Goal: Transaction & Acquisition: Purchase product/service

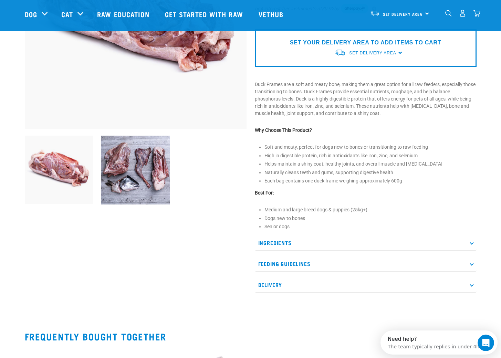
scroll to position [144, 0]
click at [468, 285] on p "Delivery" at bounding box center [366, 284] width 222 height 15
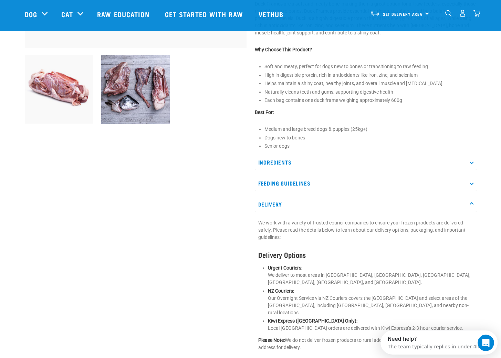
scroll to position [224, 0]
click at [473, 204] on p "Delivery" at bounding box center [366, 203] width 222 height 15
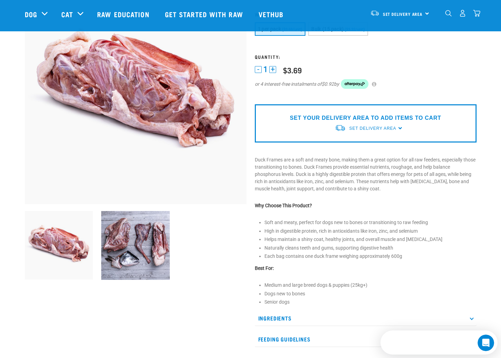
scroll to position [67, 0]
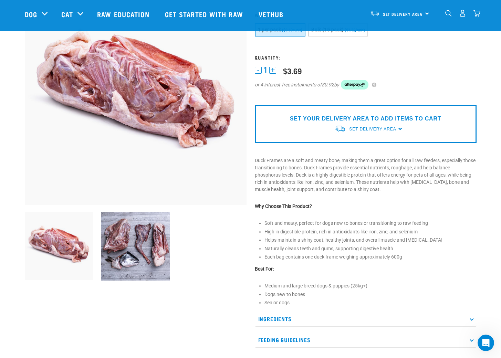
click at [387, 128] on span "Set Delivery Area" at bounding box center [372, 129] width 47 height 5
click at [366, 147] on link "[GEOGRAPHIC_DATA]" at bounding box center [369, 144] width 69 height 11
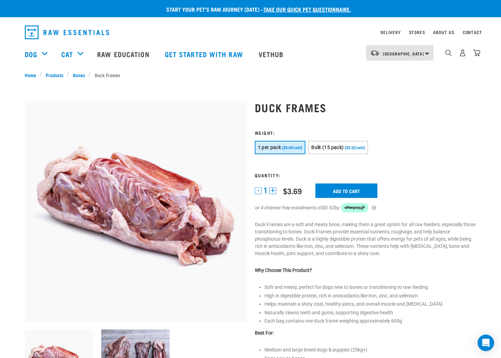
click at [272, 190] on button "+" at bounding box center [272, 190] width 7 height 7
click at [341, 191] on input "Add to cart" at bounding box center [346, 191] width 62 height 14
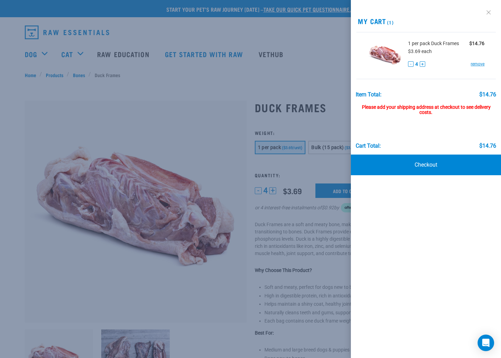
click at [490, 12] on link at bounding box center [488, 12] width 11 height 11
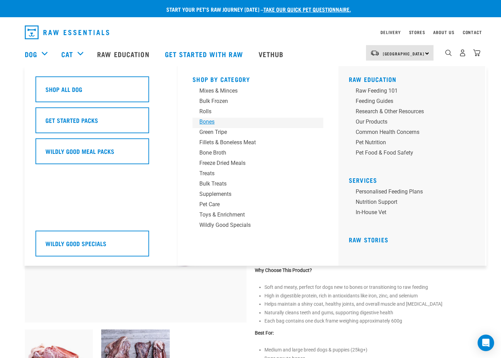
click at [199, 123] on div "Bones" at bounding box center [252, 122] width 107 height 8
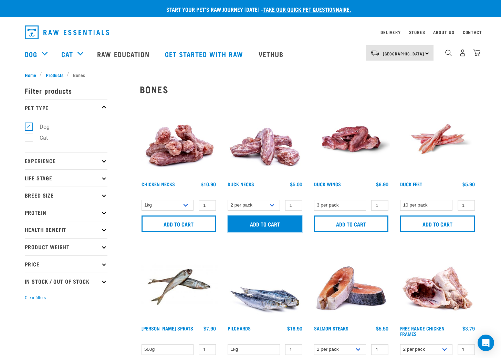
click at [269, 224] on input "Add to cart" at bounding box center [265, 224] width 75 height 17
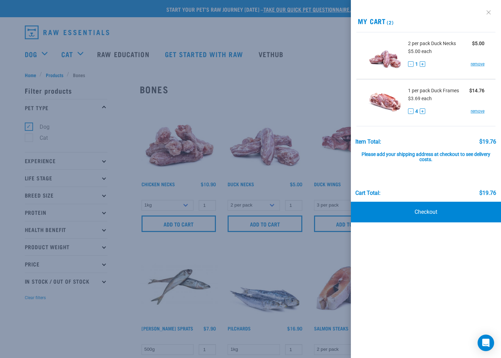
click at [489, 11] on link at bounding box center [488, 12] width 11 height 11
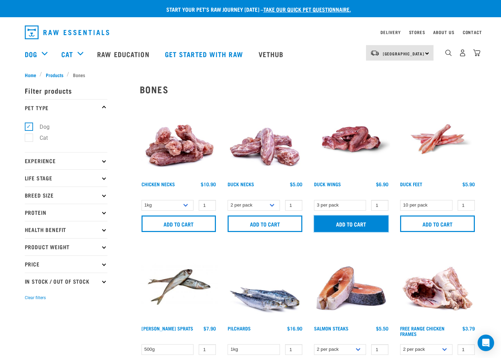
click at [355, 220] on input "Add to cart" at bounding box center [351, 224] width 75 height 17
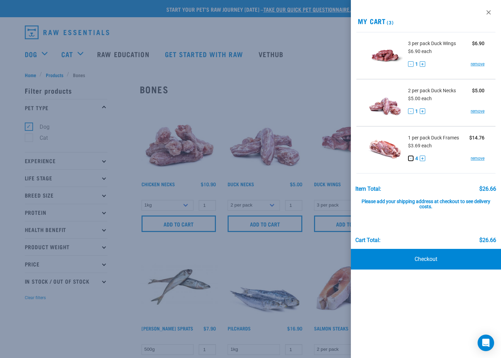
click at [411, 159] on button "-" at bounding box center [411, 159] width 6 height 6
click at [410, 111] on button "-" at bounding box center [411, 111] width 6 height 6
click at [479, 110] on link "remove" at bounding box center [478, 111] width 14 height 6
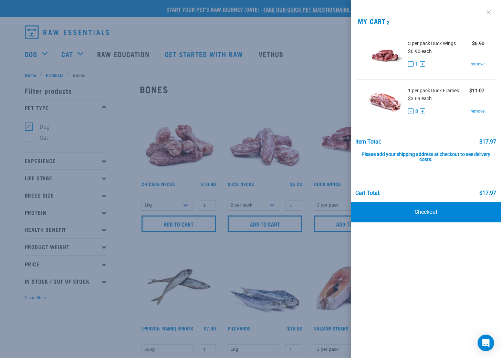
click at [489, 11] on link at bounding box center [488, 12] width 11 height 11
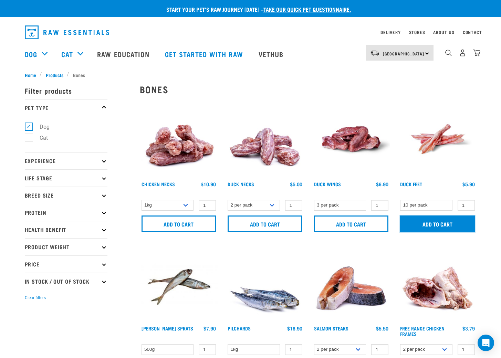
click at [449, 224] on input "Add to cart" at bounding box center [437, 224] width 75 height 17
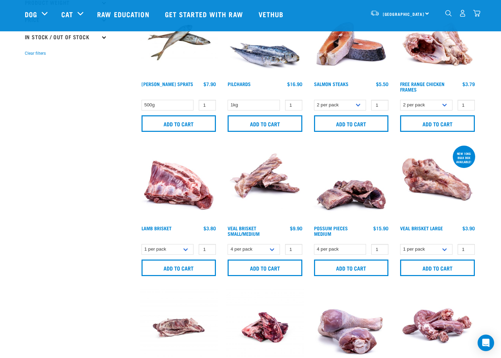
scroll to position [197, 0]
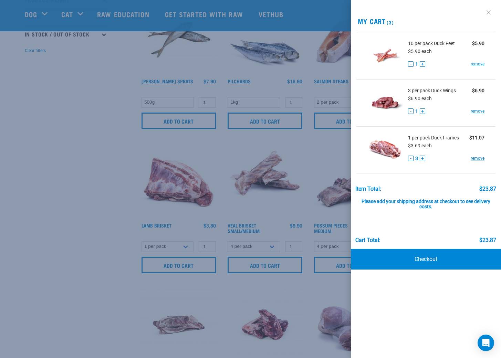
click at [488, 11] on link at bounding box center [488, 12] width 11 height 11
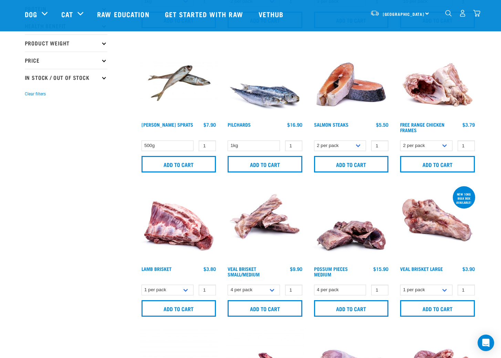
scroll to position [0, 0]
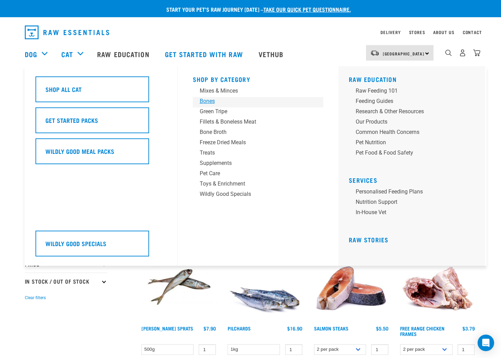
click at [211, 103] on div "Bones" at bounding box center [253, 101] width 107 height 8
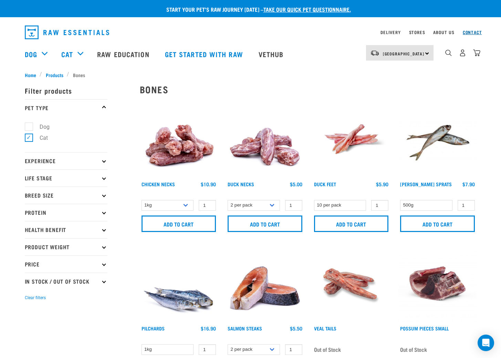
click at [469, 31] on link "Contact" at bounding box center [472, 32] width 19 height 2
click at [480, 54] on div "North Island North Island South Island Dog Shop All Dog Get Started Packs 5" at bounding box center [250, 54] width 463 height 28
click at [477, 54] on img "dropdown navigation" at bounding box center [476, 52] width 7 height 7
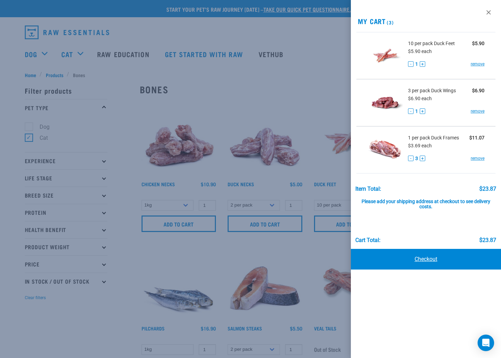
click at [438, 258] on link "Checkout" at bounding box center [426, 259] width 150 height 21
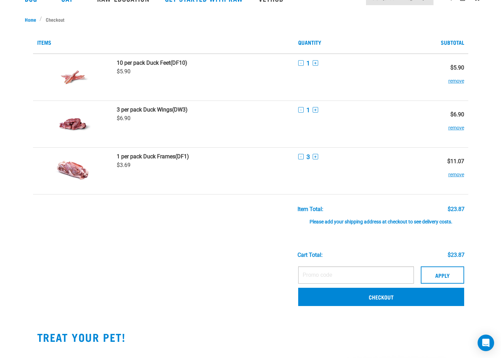
scroll to position [69, 0]
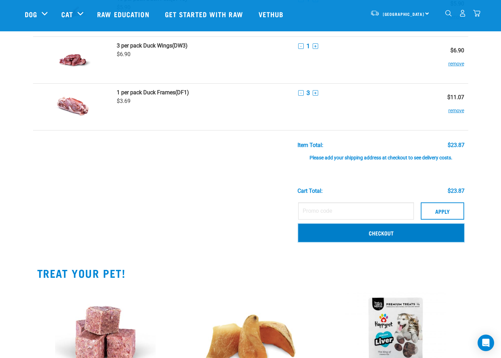
click at [385, 237] on link "Checkout" at bounding box center [381, 233] width 166 height 18
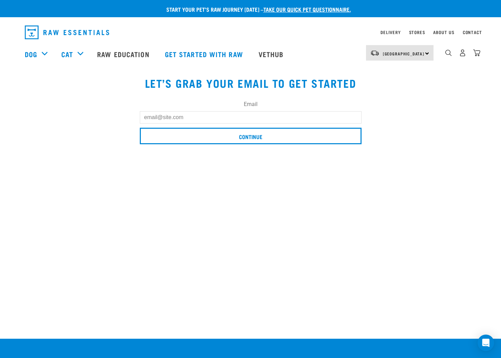
click at [197, 118] on input "Email" at bounding box center [251, 117] width 222 height 12
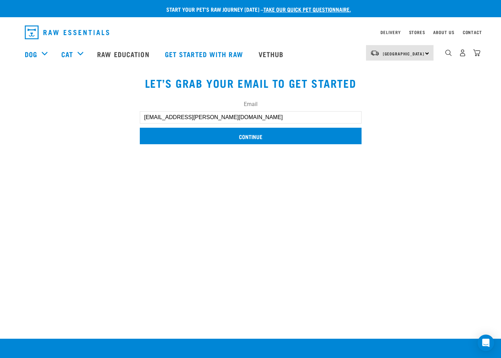
type input "jaxies.lee@gmail.com"
click at [235, 133] on input "Continue" at bounding box center [251, 136] width 222 height 17
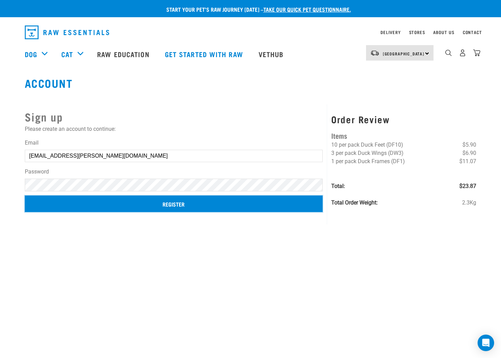
click at [215, 203] on input "Register" at bounding box center [174, 204] width 298 height 17
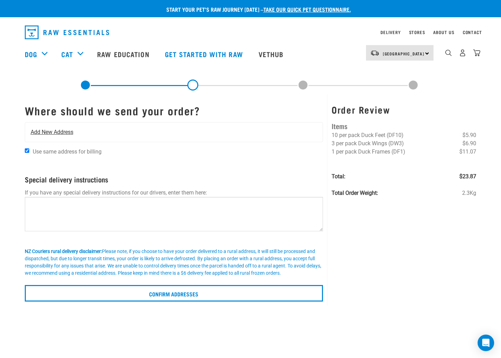
click at [66, 132] on span "Add New Address" at bounding box center [52, 132] width 43 height 8
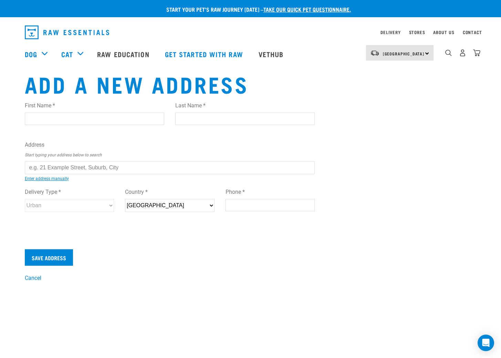
click at [91, 121] on input "First Name *" at bounding box center [94, 119] width 139 height 12
type input "[PERSON_NAME]"
click at [32, 173] on ul "21/9 Surrey Street , Tawa, Wellington 5028 1 21/9 Surrey Street , Tawa, Welling…" at bounding box center [32, 173] width 0 height 0
type input "21/9 Surrey Street, Tawa, Wellington 5028"
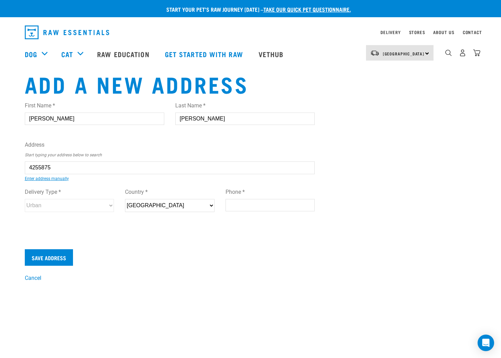
type input "21/9 Surrey Street"
type input "Tawa"
type input "[GEOGRAPHIC_DATA]"
select select "WGN"
type input "5028"
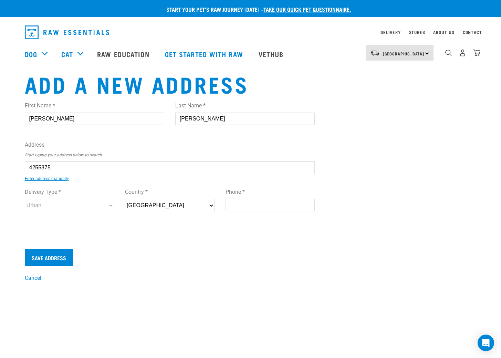
select select "Urban"
type input "21/9 Surrey Street, Tawa, Wellington 5028"
click at [244, 207] on input "Phone *" at bounding box center [271, 205] width 90 height 12
type input "0224754827"
click at [43, 260] on input "Save Address" at bounding box center [49, 257] width 48 height 17
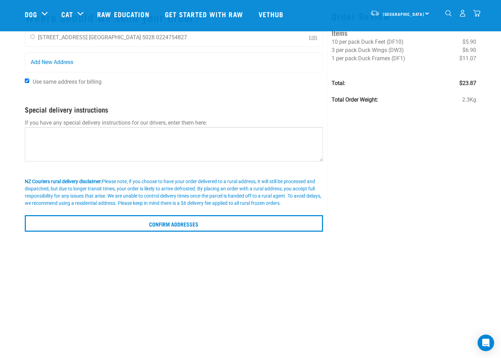
scroll to position [44, 0]
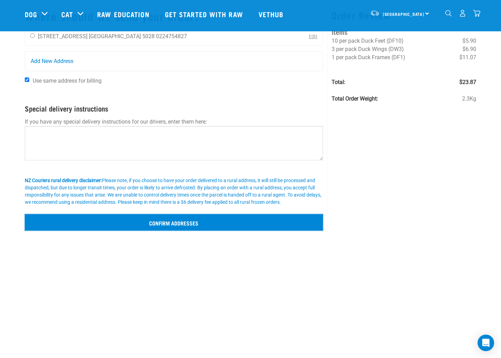
click at [190, 222] on input "Confirm addresses" at bounding box center [174, 222] width 299 height 17
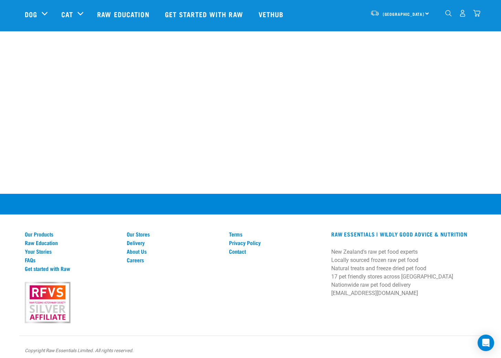
scroll to position [279, 0]
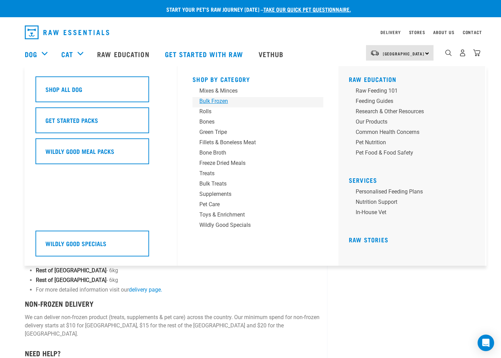
click at [216, 100] on div "Bulk Frozen" at bounding box center [252, 101] width 107 height 8
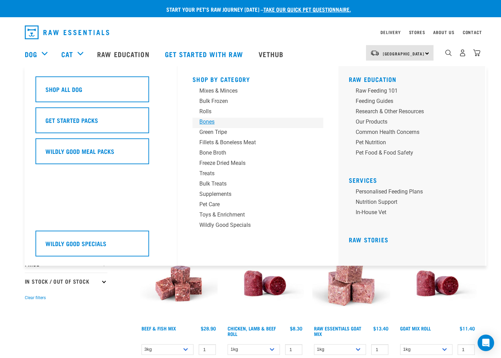
click at [212, 122] on div "Bones" at bounding box center [252, 122] width 107 height 8
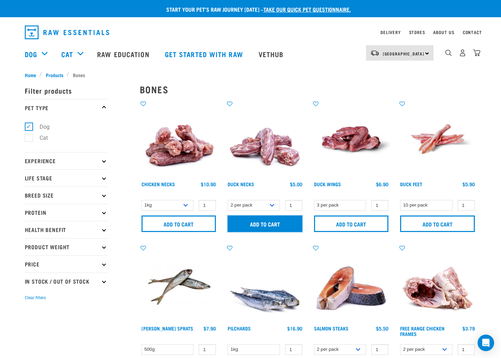
click at [268, 225] on input "Add to cart" at bounding box center [265, 224] width 75 height 17
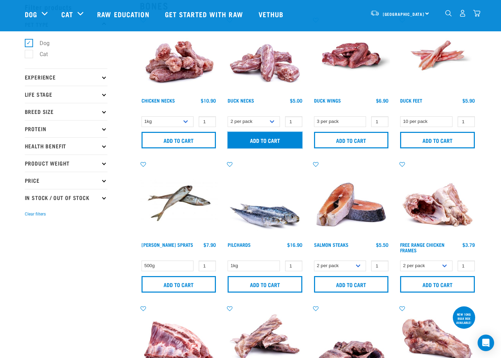
scroll to position [60, 0]
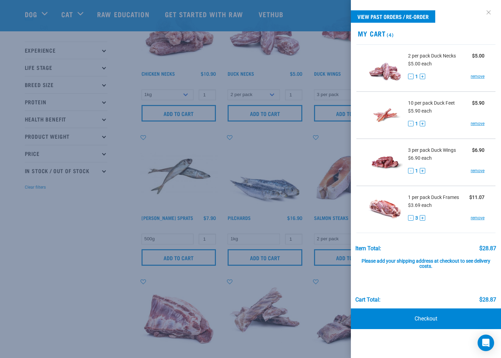
click at [487, 10] on link at bounding box center [488, 12] width 11 height 11
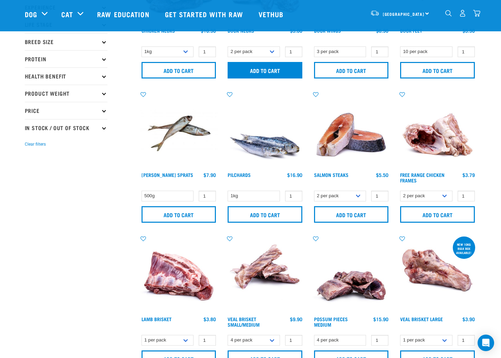
scroll to position [109, 0]
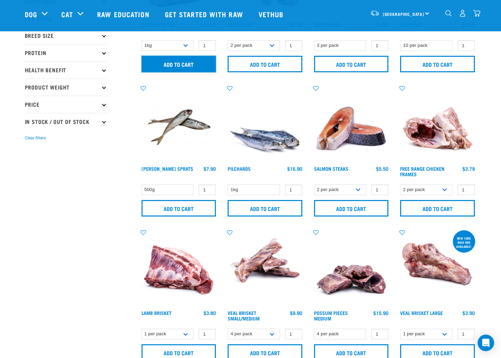
click at [192, 65] on input "Add to cart" at bounding box center [179, 64] width 75 height 17
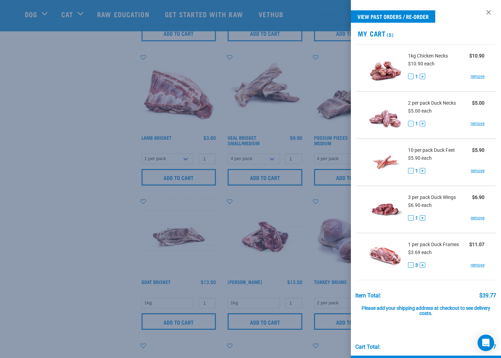
scroll to position [285, 0]
click at [487, 10] on link at bounding box center [488, 12] width 11 height 11
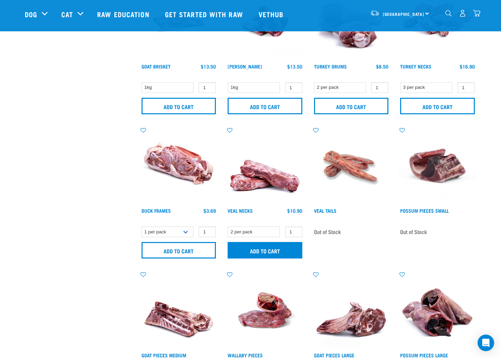
scroll to position [500, 0]
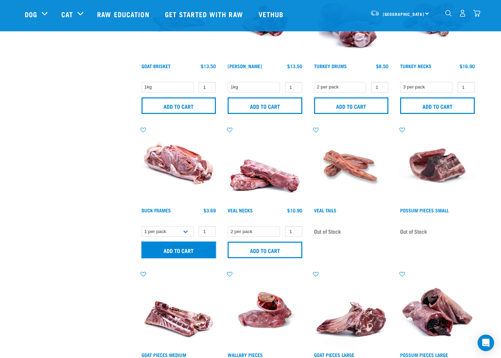
click at [183, 251] on input "Add to cart" at bounding box center [179, 250] width 75 height 17
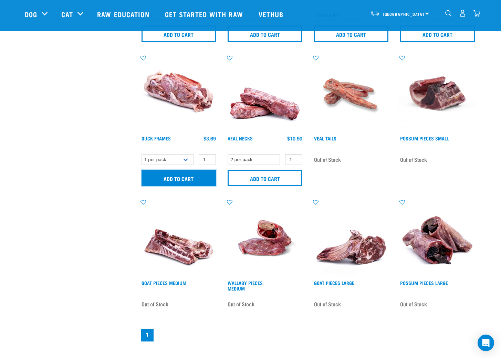
scroll to position [597, 0]
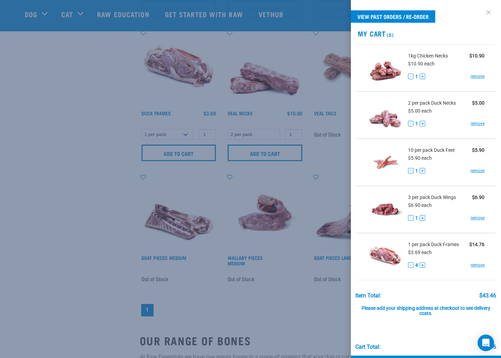
click at [490, 12] on link at bounding box center [488, 12] width 11 height 11
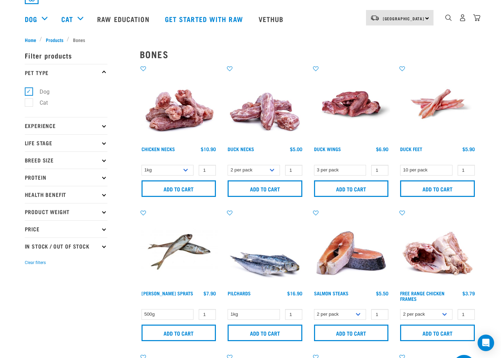
scroll to position [0, 0]
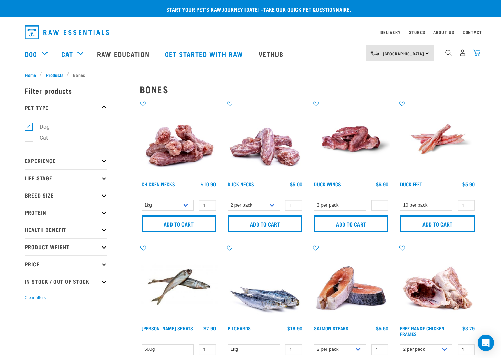
click at [477, 54] on img "dropdown navigation" at bounding box center [476, 52] width 7 height 7
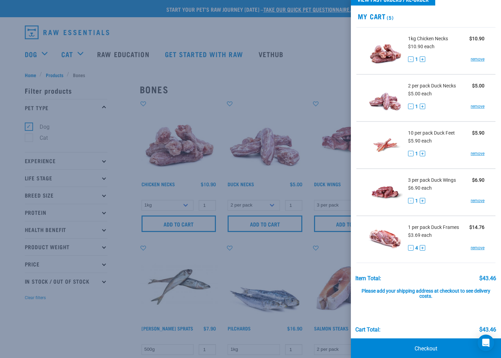
scroll to position [18, 0]
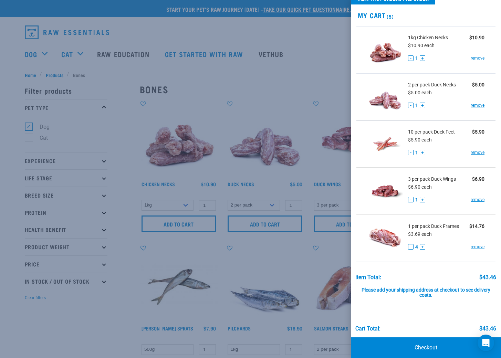
click at [433, 346] on link "Checkout" at bounding box center [426, 347] width 150 height 21
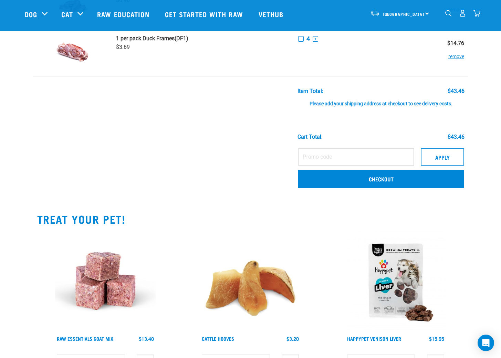
scroll to position [218, 0]
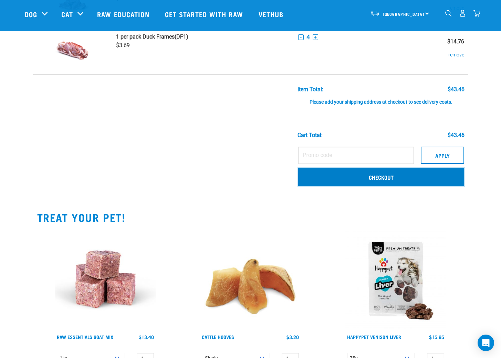
click at [331, 177] on link "Checkout" at bounding box center [381, 177] width 166 height 18
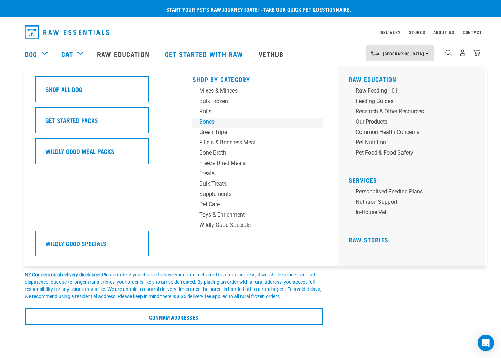
click at [205, 123] on div "Bones" at bounding box center [252, 122] width 107 height 8
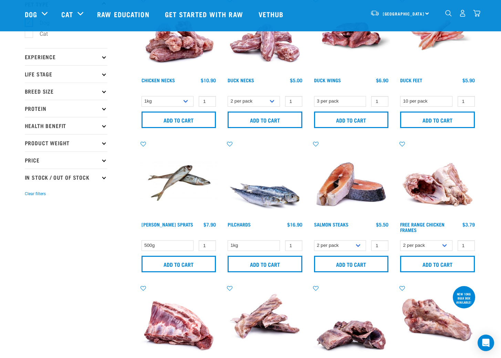
scroll to position [54, 0]
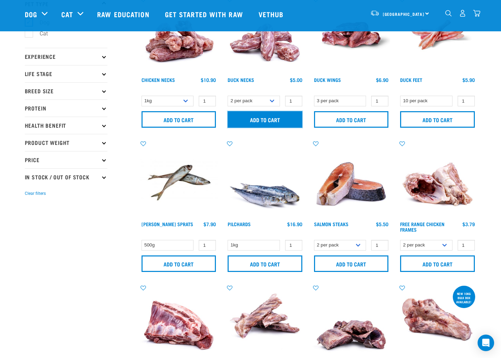
click at [272, 118] on input "Add to cart" at bounding box center [265, 119] width 75 height 17
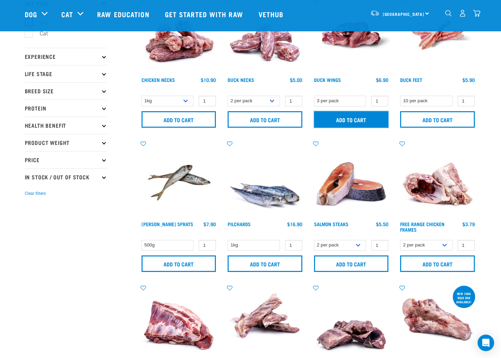
click at [359, 121] on input "Add to cart" at bounding box center [351, 119] width 75 height 17
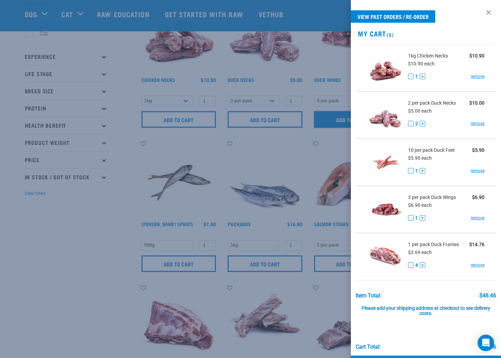
scroll to position [53, 0]
click at [491, 13] on link at bounding box center [488, 12] width 11 height 11
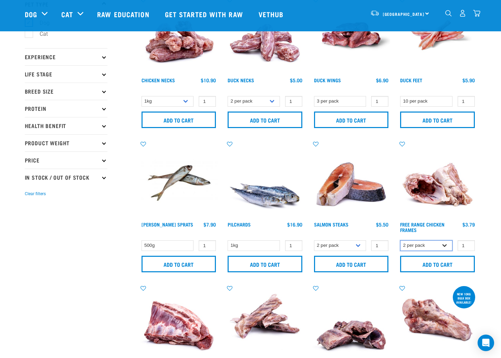
click at [421, 247] on select "2 per pack Bulk (14 pack)" at bounding box center [426, 245] width 52 height 11
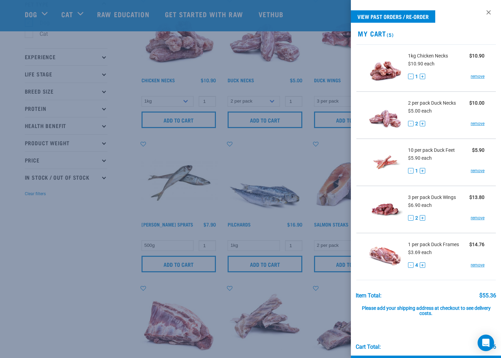
drag, startPoint x: 489, startPoint y: 13, endPoint x: 487, endPoint y: 25, distance: 11.5
click at [489, 13] on link at bounding box center [488, 12] width 11 height 11
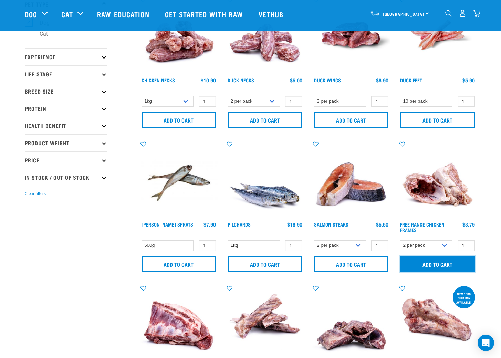
click at [442, 260] on input "Add to cart" at bounding box center [437, 264] width 75 height 17
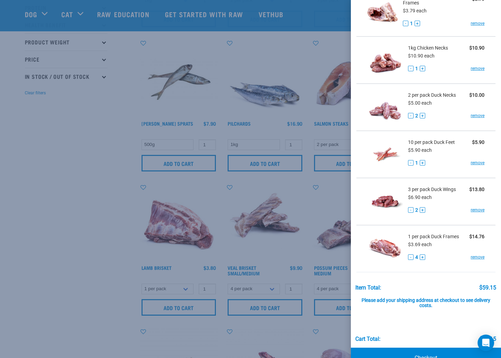
scroll to position [77, 0]
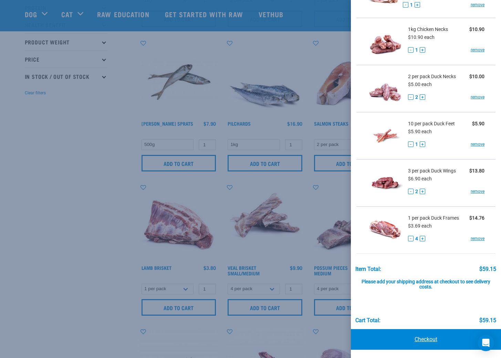
click at [439, 341] on link "Checkout" at bounding box center [426, 339] width 150 height 21
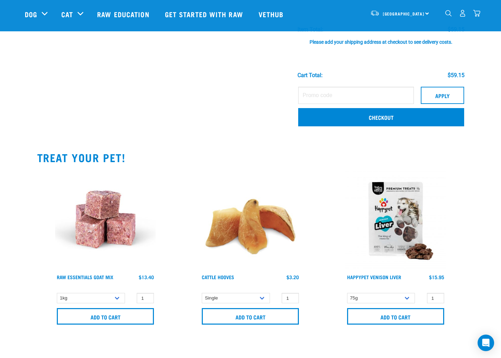
scroll to position [290, 0]
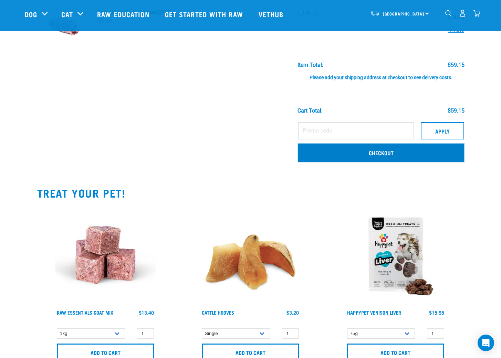
click at [357, 152] on link "Checkout" at bounding box center [381, 153] width 166 height 18
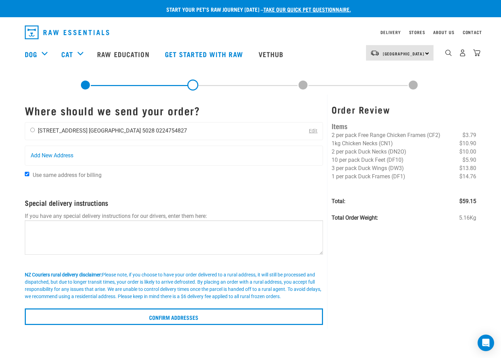
click at [111, 132] on li "Wellington 5028" at bounding box center [122, 130] width 66 height 7
drag, startPoint x: 32, startPoint y: 129, endPoint x: 62, endPoint y: 136, distance: 30.3
click at [32, 129] on input "radio" at bounding box center [32, 130] width 4 height 4
radio input "true"
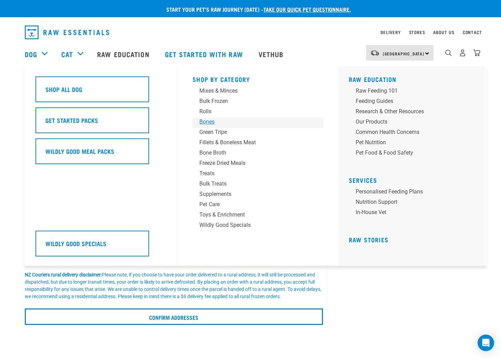
click at [214, 123] on div "Bones" at bounding box center [252, 122] width 107 height 8
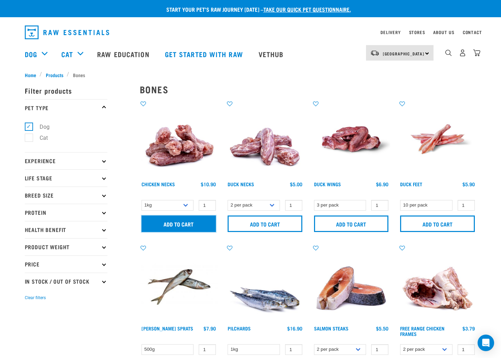
click at [196, 221] on input "Add to cart" at bounding box center [179, 224] width 75 height 17
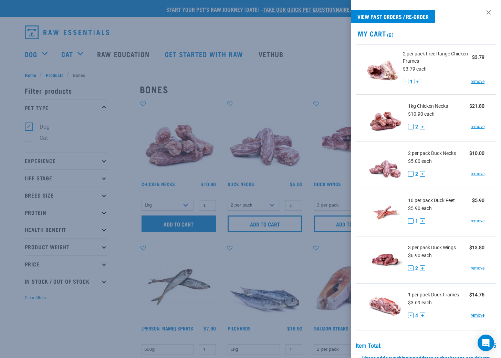
click at [190, 226] on div at bounding box center [250, 179] width 501 height 358
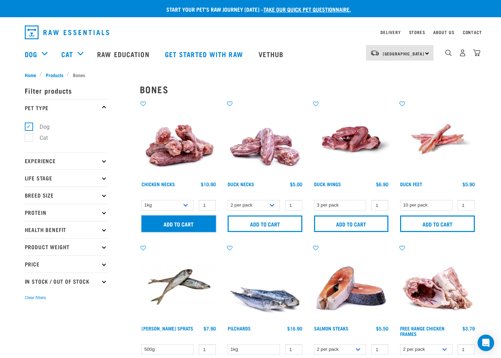
click at [189, 225] on input "Add to cart" at bounding box center [179, 224] width 75 height 17
click at [476, 53] on img "dropdown navigation" at bounding box center [476, 52] width 7 height 7
click at [478, 53] on img "dropdown navigation" at bounding box center [476, 52] width 7 height 7
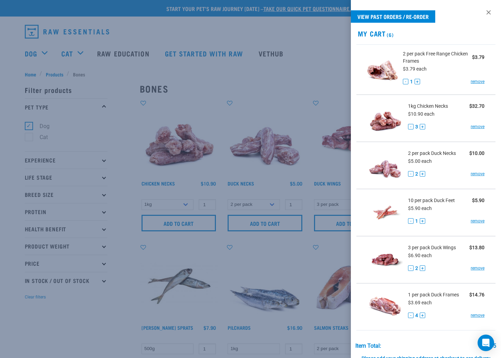
scroll to position [77, 0]
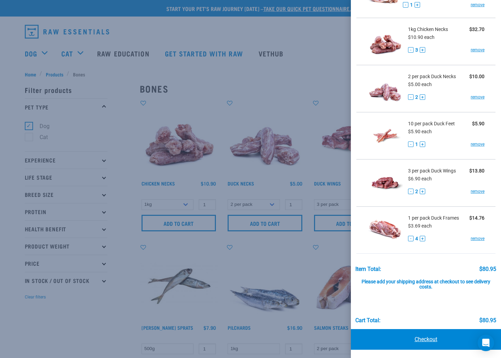
click at [431, 343] on link "Checkout" at bounding box center [426, 339] width 150 height 21
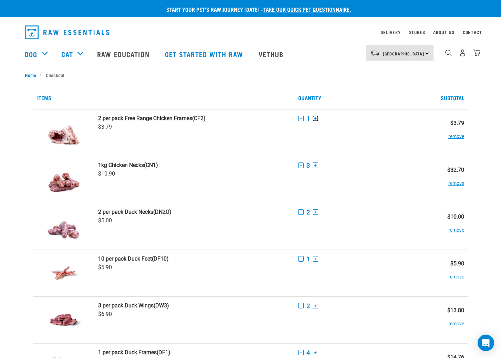
click at [314, 118] on button "+" at bounding box center [316, 119] width 6 height 6
click at [300, 165] on button "-" at bounding box center [301, 166] width 6 height 6
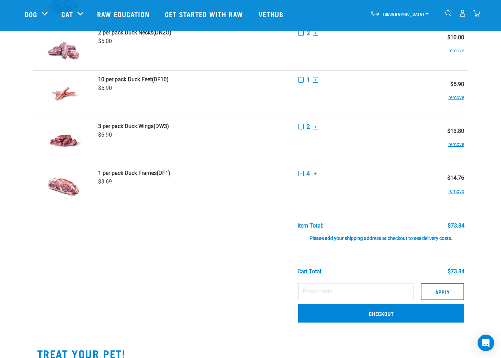
scroll to position [167, 0]
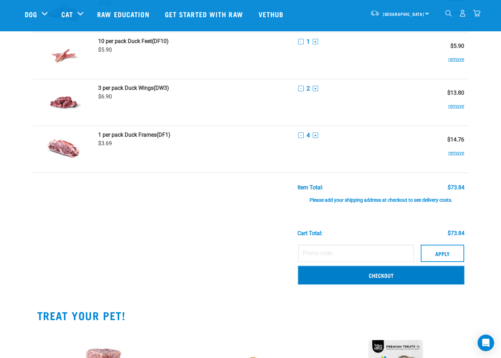
click at [385, 275] on link "Checkout" at bounding box center [381, 275] width 166 height 18
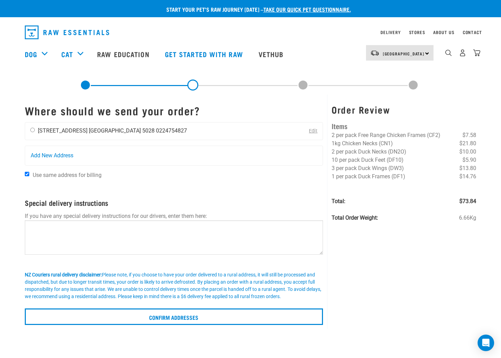
click at [33, 130] on input "radio" at bounding box center [32, 130] width 4 height 4
radio input "true"
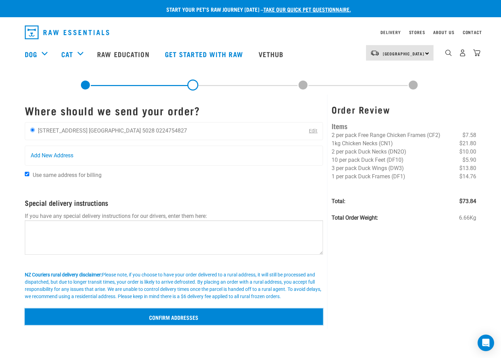
click at [215, 311] on input "Confirm addresses" at bounding box center [174, 317] width 299 height 17
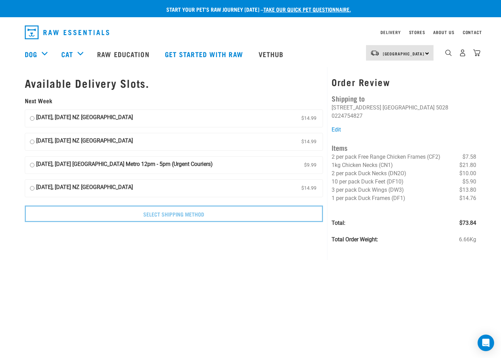
click at [31, 119] on input "[DATE], [DATE] NZ [GEOGRAPHIC_DATA] $14.99" at bounding box center [32, 118] width 4 height 10
radio input "true"
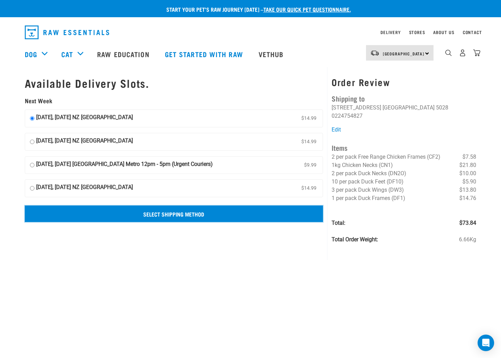
click at [192, 212] on input "Select Shipping Method" at bounding box center [174, 214] width 299 height 17
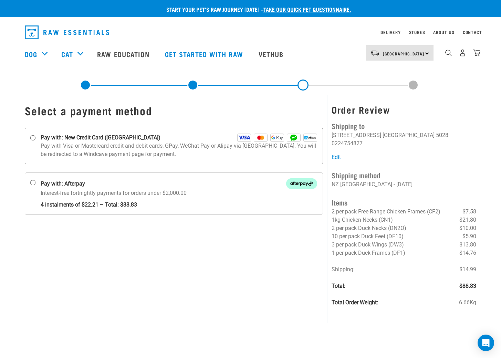
click at [102, 138] on strong "Pay with: New Credit Card ([GEOGRAPHIC_DATA])" at bounding box center [101, 138] width 120 height 8
click at [35, 138] on input "Pay with: New Credit Card ([GEOGRAPHIC_DATA])" at bounding box center [33, 138] width 6 height 6
radio input "true"
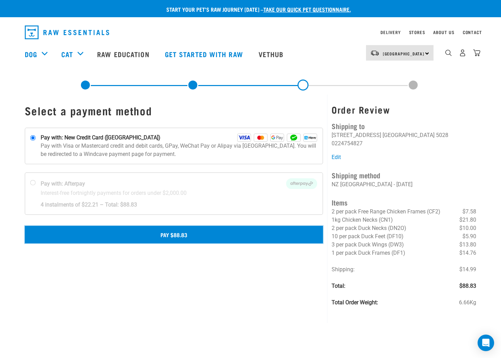
click at [187, 239] on button "Pay $88.83" at bounding box center [174, 234] width 299 height 17
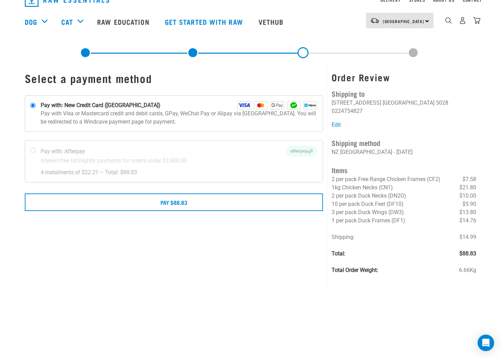
scroll to position [33, 0]
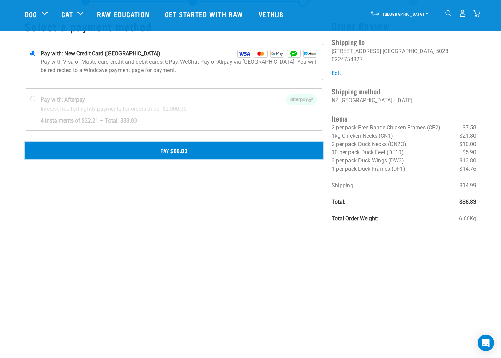
click at [219, 154] on button "Pay $88.83" at bounding box center [174, 150] width 299 height 17
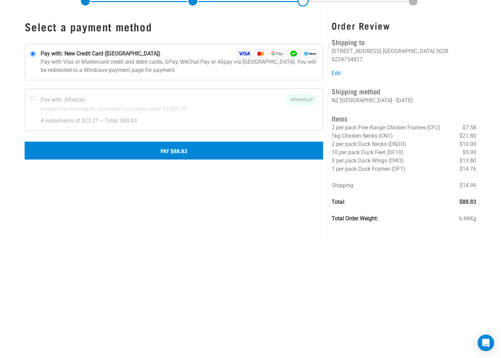
click at [220, 151] on button "Pay $88.83" at bounding box center [174, 150] width 299 height 17
